Goal: Transaction & Acquisition: Purchase product/service

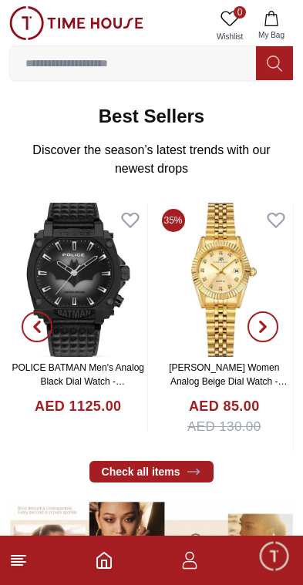
scroll to position [226, 0]
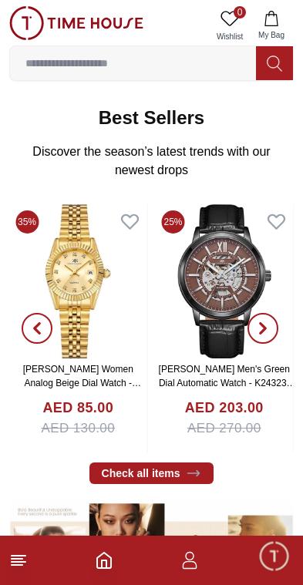
click at [270, 322] on span "button" at bounding box center [262, 328] width 31 height 31
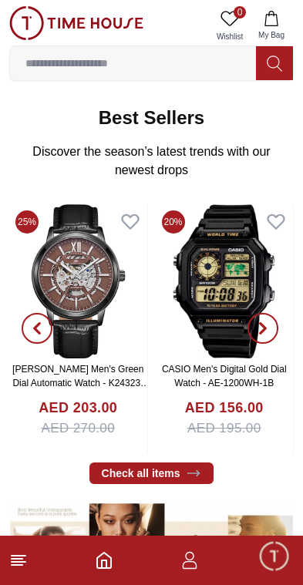
click at [263, 327] on icon "button" at bounding box center [262, 328] width 5 height 10
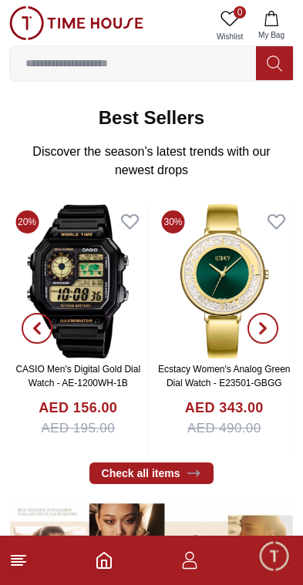
click at [265, 331] on icon "button" at bounding box center [262, 328] width 12 height 12
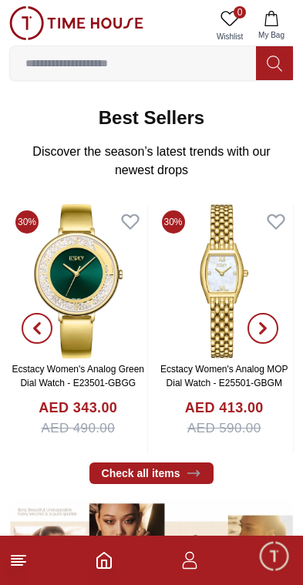
click at [262, 329] on icon "button" at bounding box center [262, 328] width 12 height 12
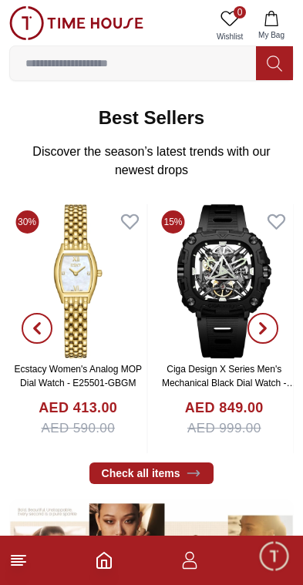
click at [266, 323] on icon "button" at bounding box center [262, 328] width 12 height 12
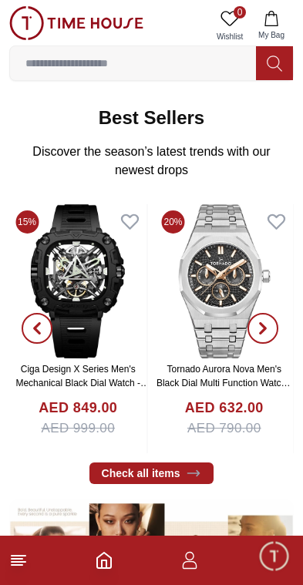
click at [268, 327] on icon "button" at bounding box center [262, 328] width 12 height 12
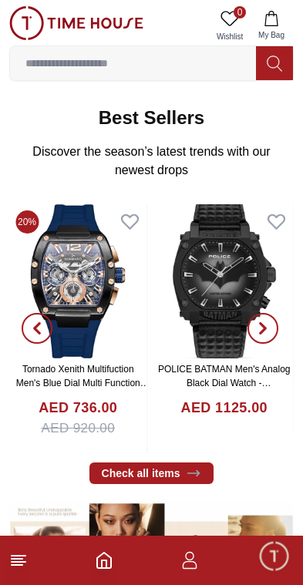
click at [263, 323] on icon "button" at bounding box center [262, 328] width 12 height 12
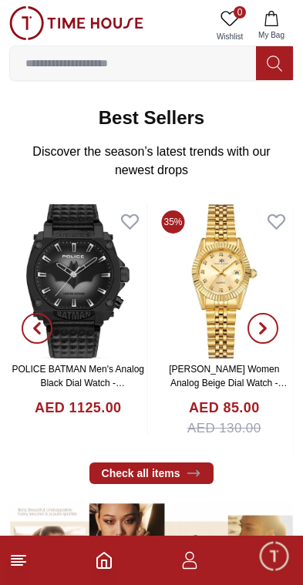
click at [257, 326] on icon "button" at bounding box center [262, 328] width 12 height 12
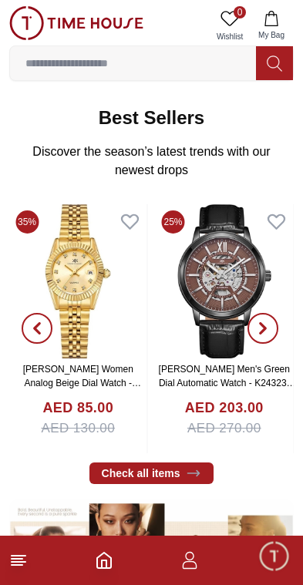
click at [260, 333] on icon "button" at bounding box center [262, 328] width 5 height 10
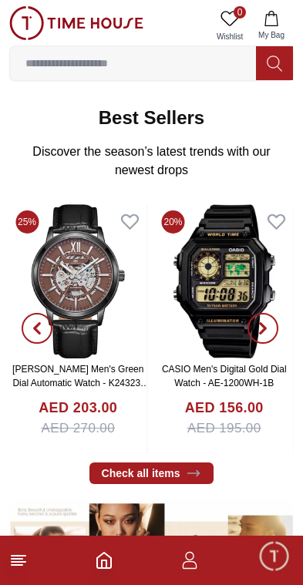
click at [258, 334] on icon "button" at bounding box center [262, 328] width 12 height 12
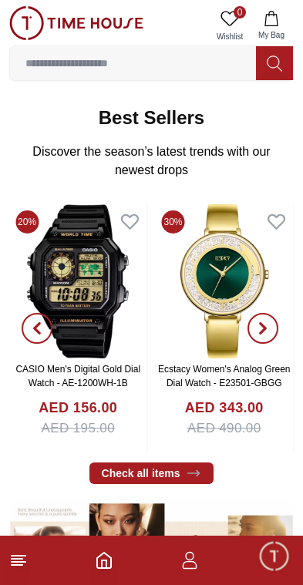
click at [256, 330] on icon "button" at bounding box center [262, 328] width 12 height 12
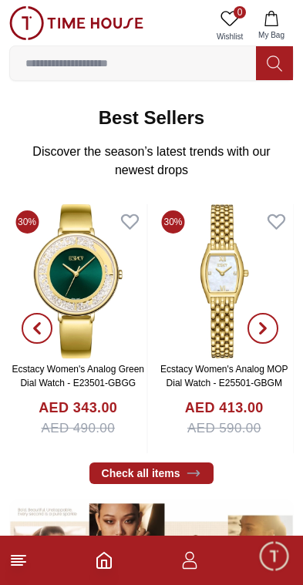
click at [260, 331] on icon "button" at bounding box center [262, 328] width 12 height 12
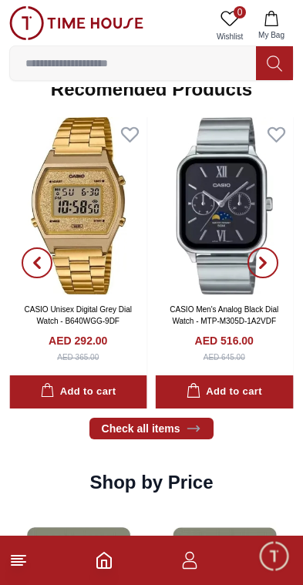
scroll to position [1471, 0]
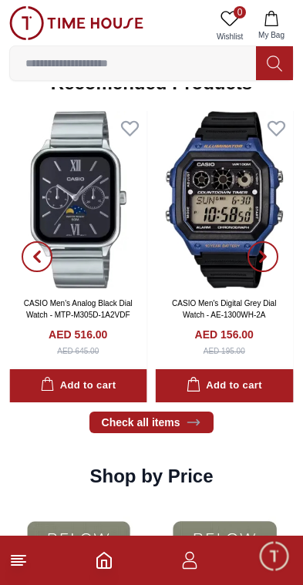
click at [57, 70] on input at bounding box center [133, 63] width 246 height 31
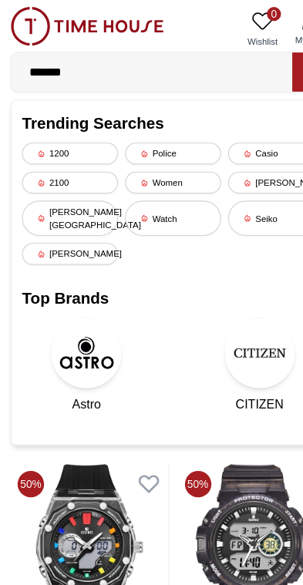
scroll to position [1840, 0]
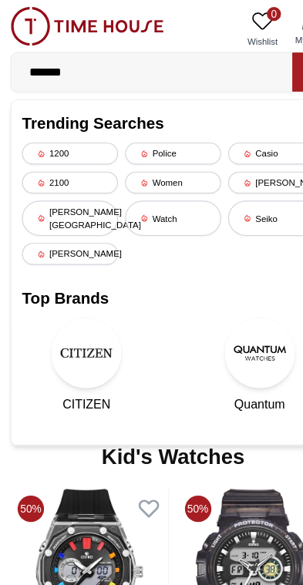
click at [95, 74] on input "*******" at bounding box center [133, 63] width 246 height 31
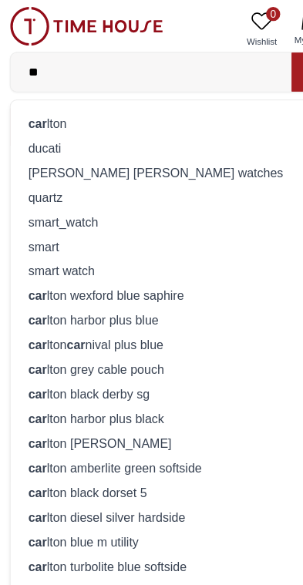
type input "*"
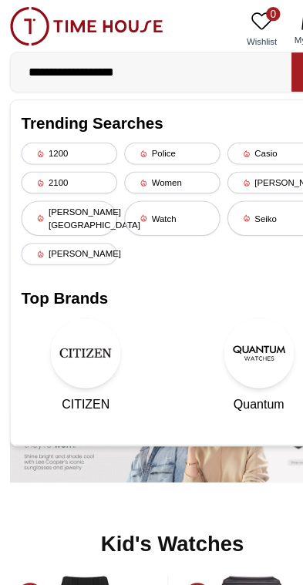
type input "**********"
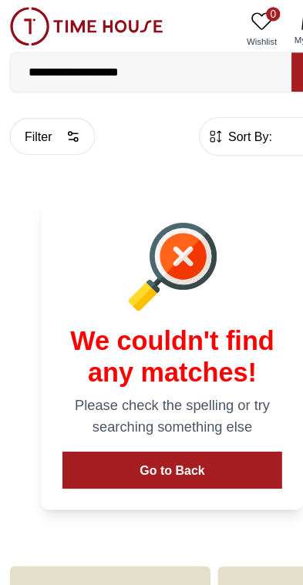
click at [175, 411] on button "Go to Back" at bounding box center [151, 411] width 192 height 32
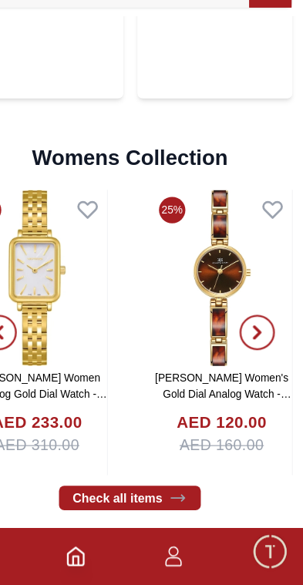
scroll to position [3240, 0]
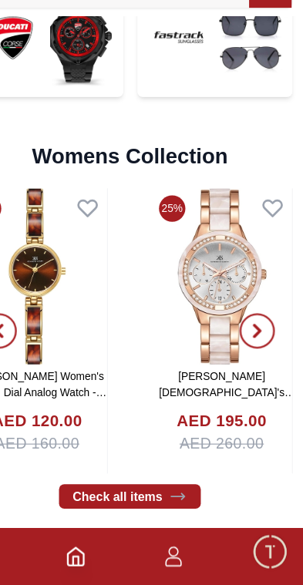
click at [247, 347] on span "button" at bounding box center [262, 362] width 31 height 31
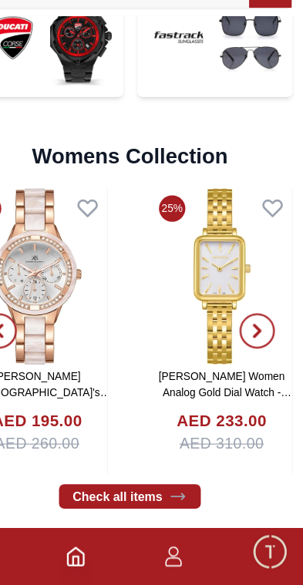
click at [260, 357] on icon "button" at bounding box center [262, 362] width 5 height 10
click at [247, 347] on span "button" at bounding box center [262, 362] width 31 height 31
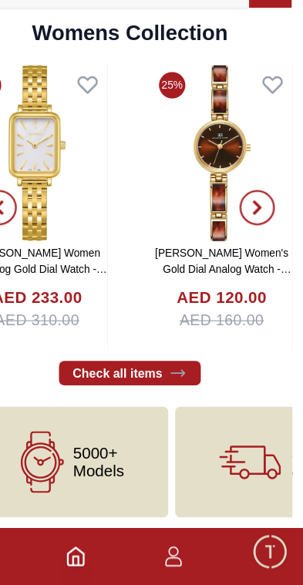
scroll to position [3349, 0]
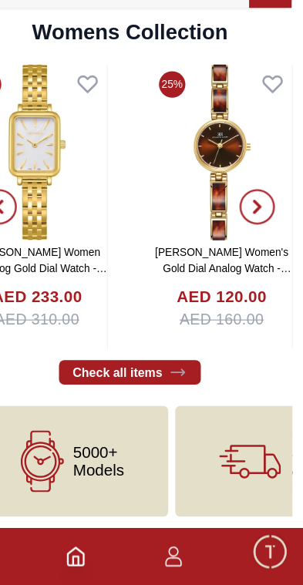
click at [145, 388] on link "Check all items" at bounding box center [151, 399] width 125 height 22
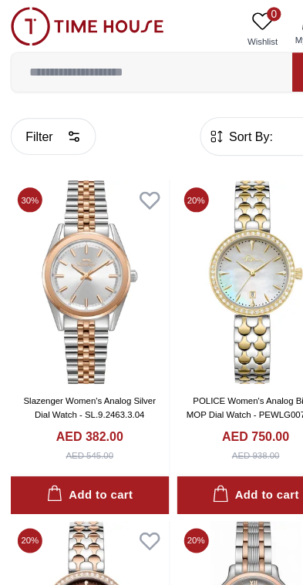
click at [55, 118] on button "Filter" at bounding box center [46, 119] width 75 height 32
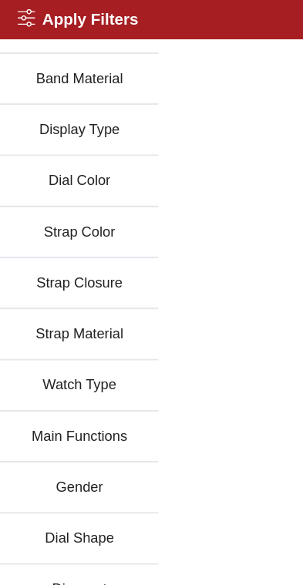
scroll to position [300, 0]
click at [100, 340] on button "Watch Type" at bounding box center [69, 337] width 139 height 45
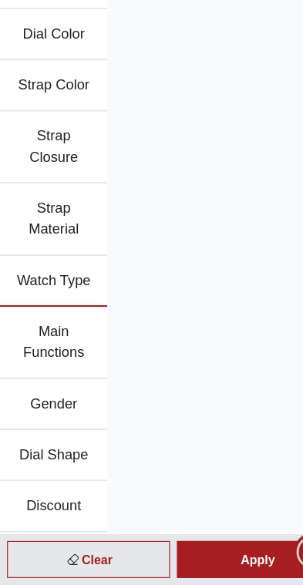
scroll to position [20, 0]
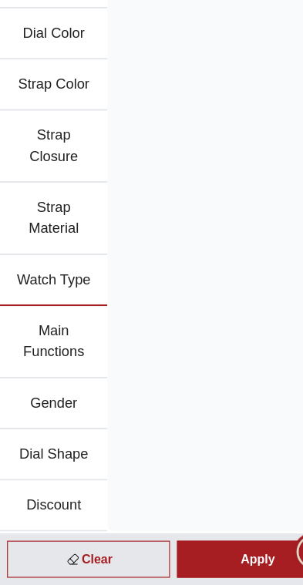
click at [62, 404] on button "Gender" at bounding box center [47, 426] width 94 height 45
click at [52, 404] on button "Gender" at bounding box center [47, 426] width 94 height 45
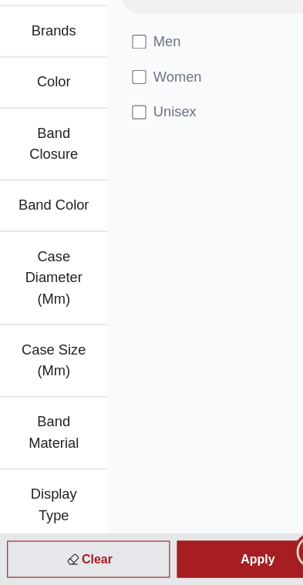
scroll to position [0, 0]
click at [149, 100] on span "Men" at bounding box center [146, 109] width 24 height 18
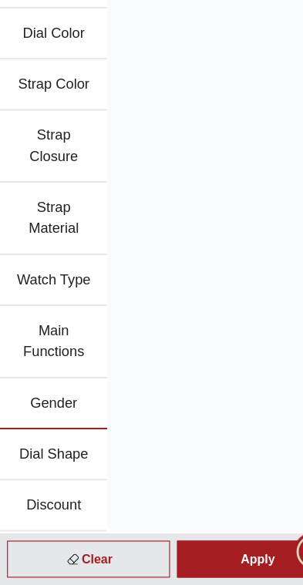
scroll to position [466, 0]
click at [55, 494] on button "Discount" at bounding box center [47, 516] width 94 height 45
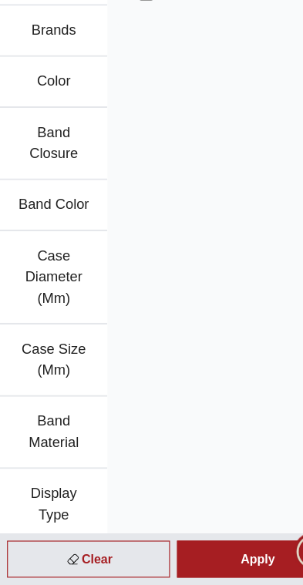
scroll to position [0, 0]
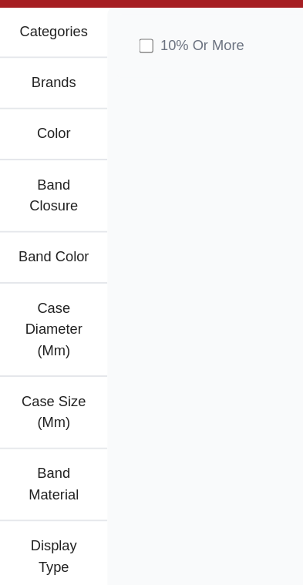
click at [191, 59] on span "10 % Or More" at bounding box center [176, 68] width 73 height 18
